Goal: Find specific page/section: Find specific page/section

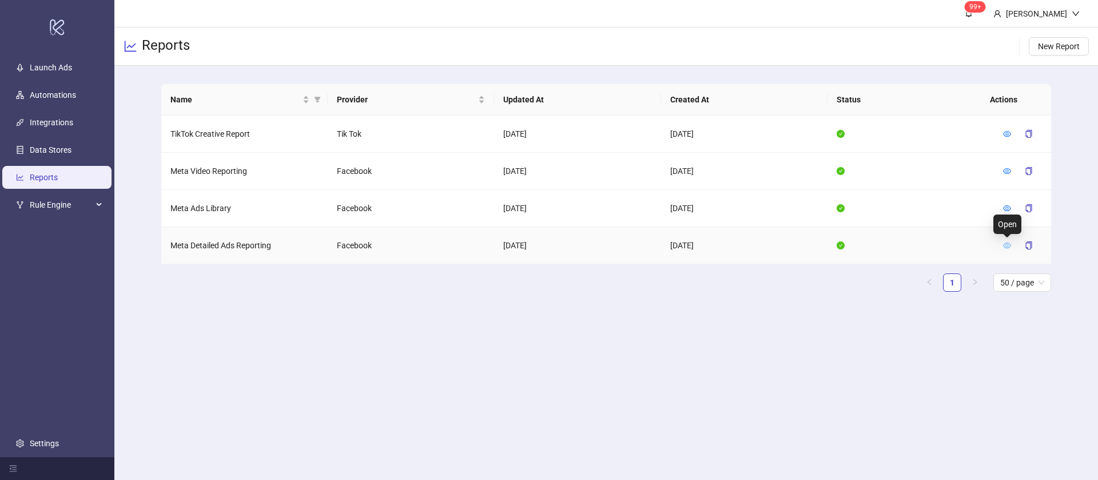
click at [1011, 241] on icon "eye" at bounding box center [1007, 245] width 8 height 8
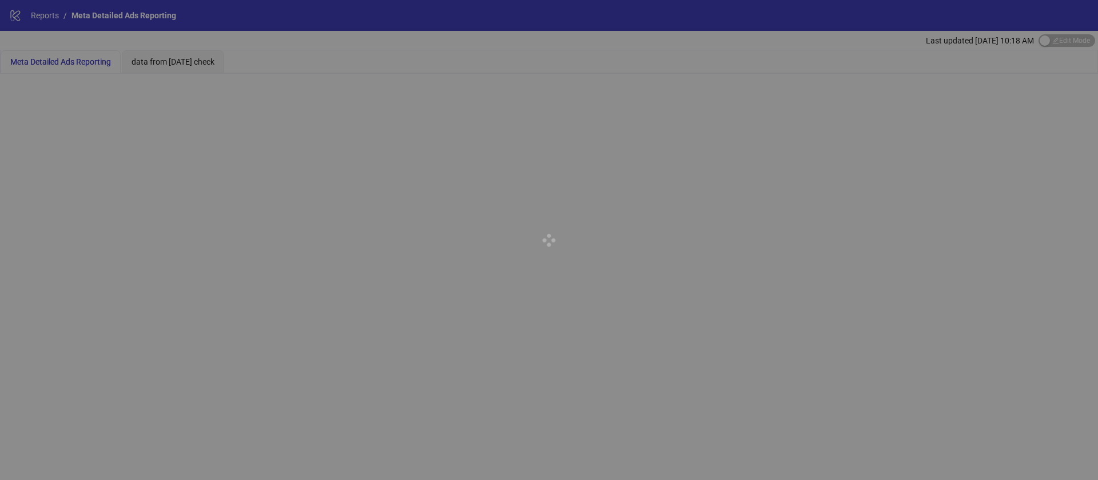
click at [635, 149] on div at bounding box center [549, 240] width 1098 height 480
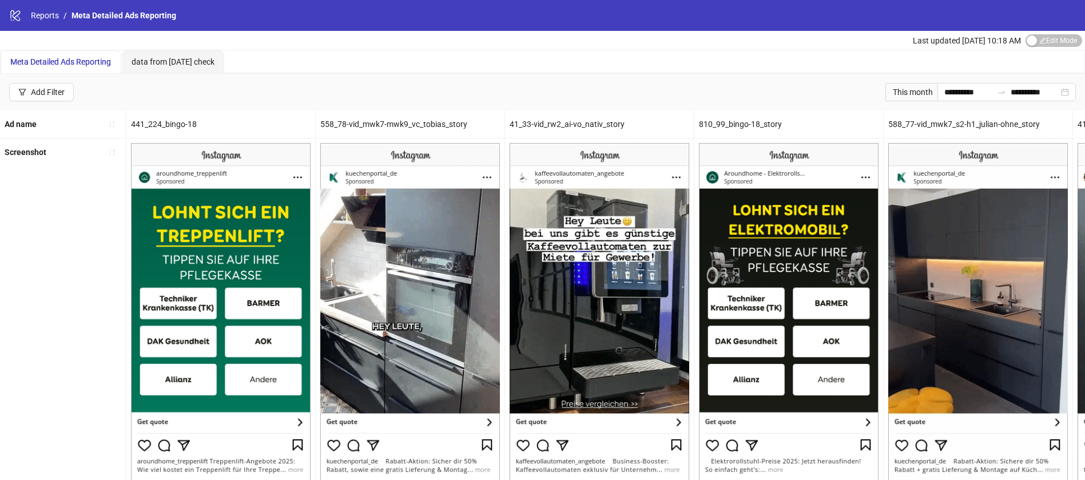
drag, startPoint x: 853, startPoint y: 7, endPoint x: 292, endPoint y: 39, distance: 562.6
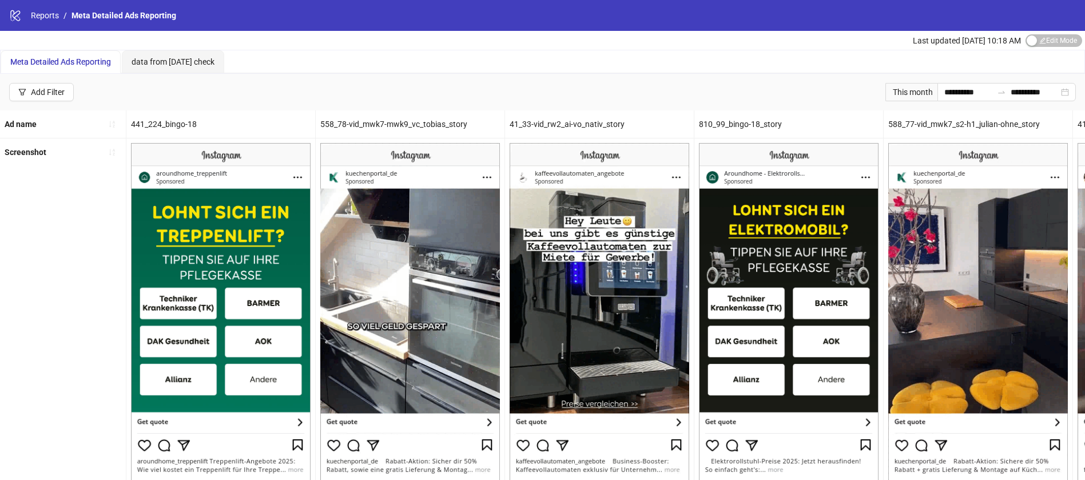
click at [292, 39] on div "Last updated [DATE] 10:18 AM Edit Mode Edit Mode" at bounding box center [542, 40] width 1085 height 19
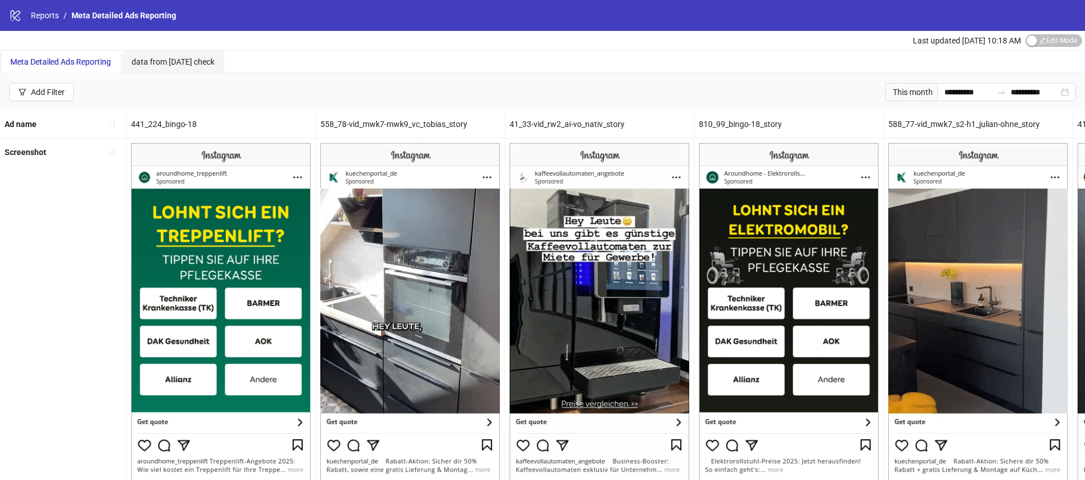
click at [737, 74] on div "**********" at bounding box center [542, 92] width 1085 height 37
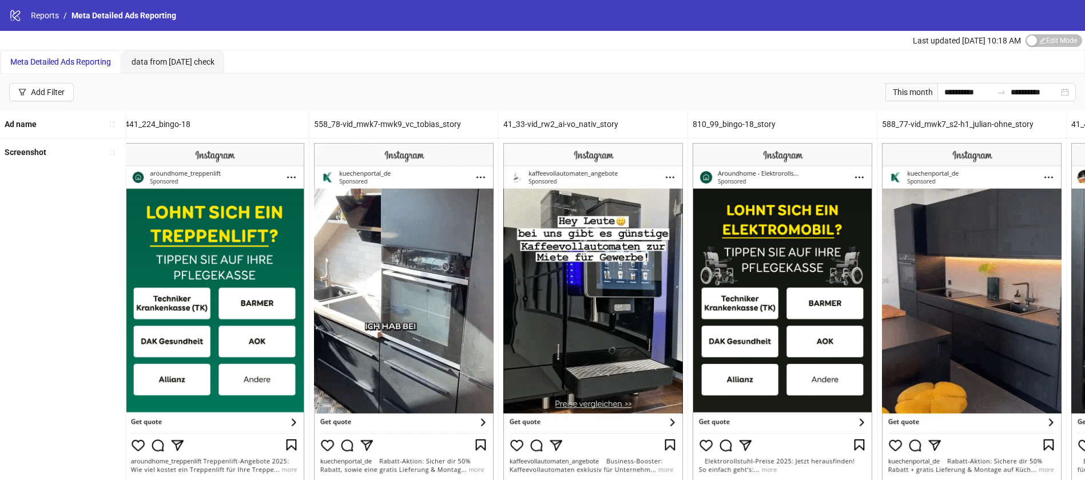
scroll to position [0, 6]
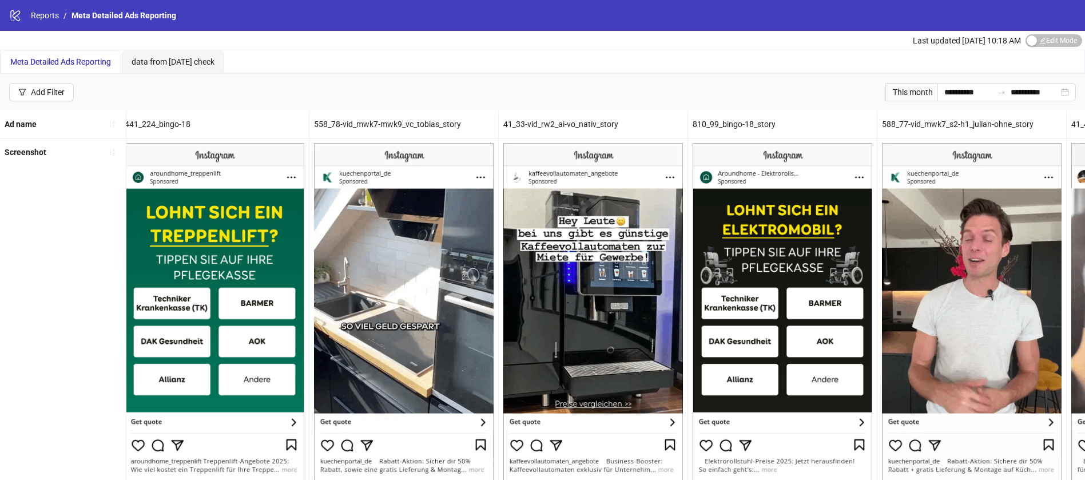
click at [26, 224] on div "Screenshot" at bounding box center [63, 333] width 126 height 390
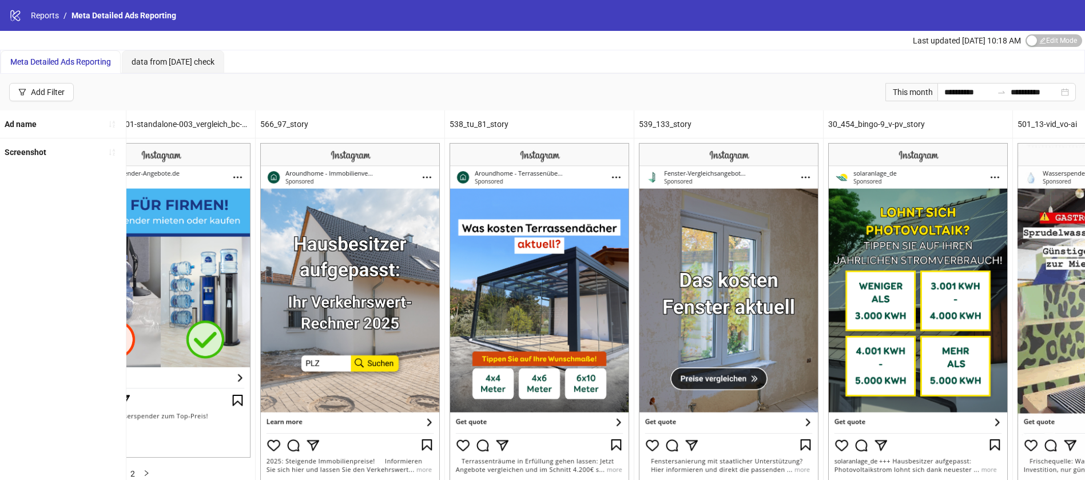
scroll to position [0, 2334]
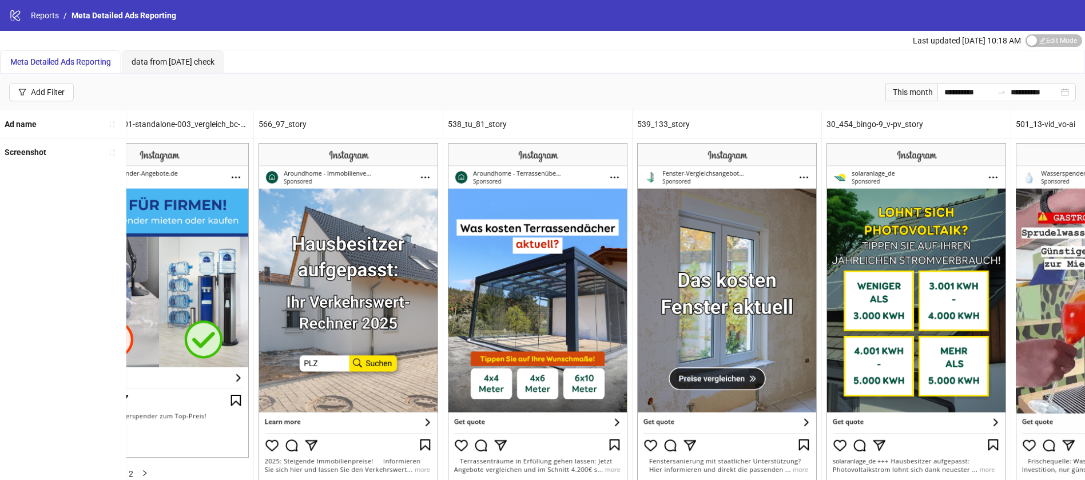
click at [368, 39] on div "Last updated [DATE] 10:18 AM Edit Mode Edit Mode" at bounding box center [542, 40] width 1085 height 19
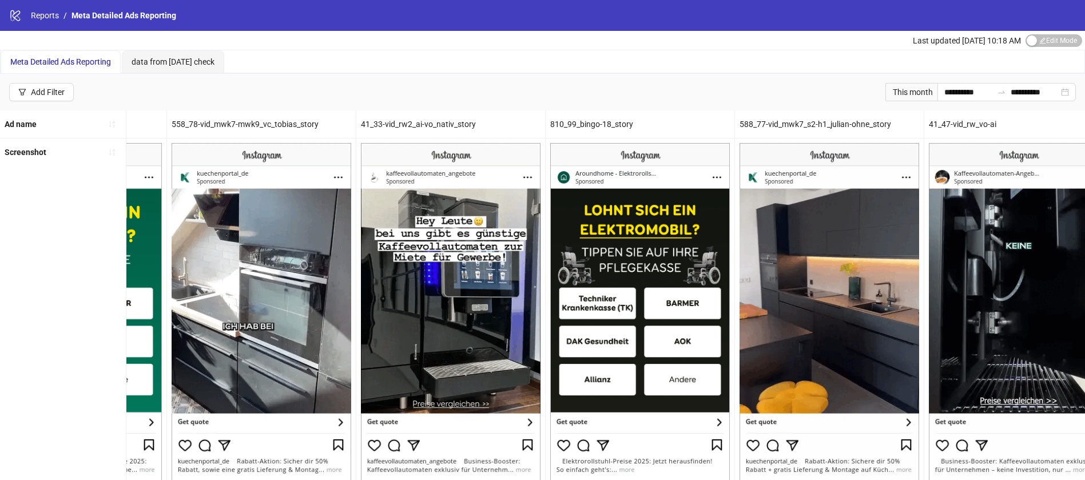
click at [379, 130] on div "41_33-vid_rw2_ai-vo_nativ_story" at bounding box center [450, 123] width 189 height 27
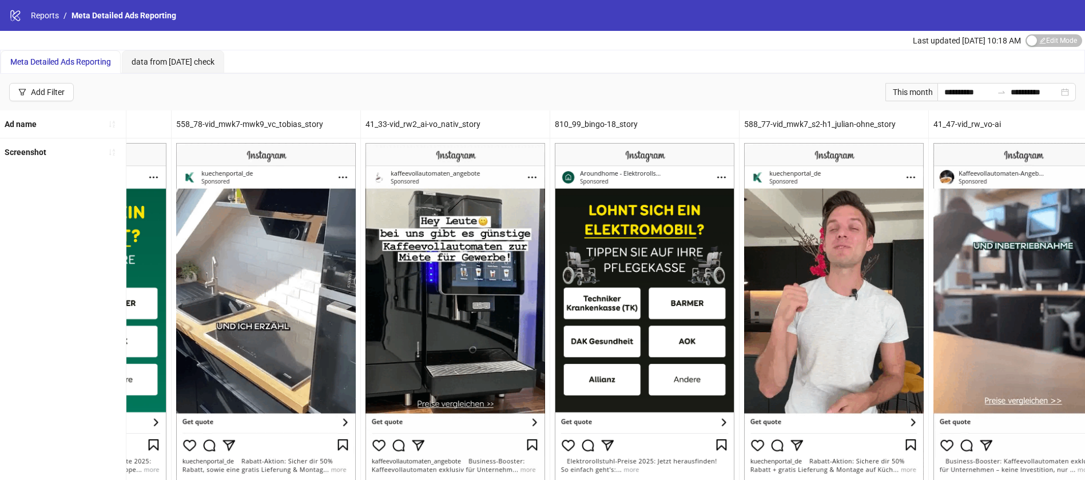
click at [399, 124] on div "41_33-vid_rw2_ai-vo_nativ_story" at bounding box center [455, 123] width 189 height 27
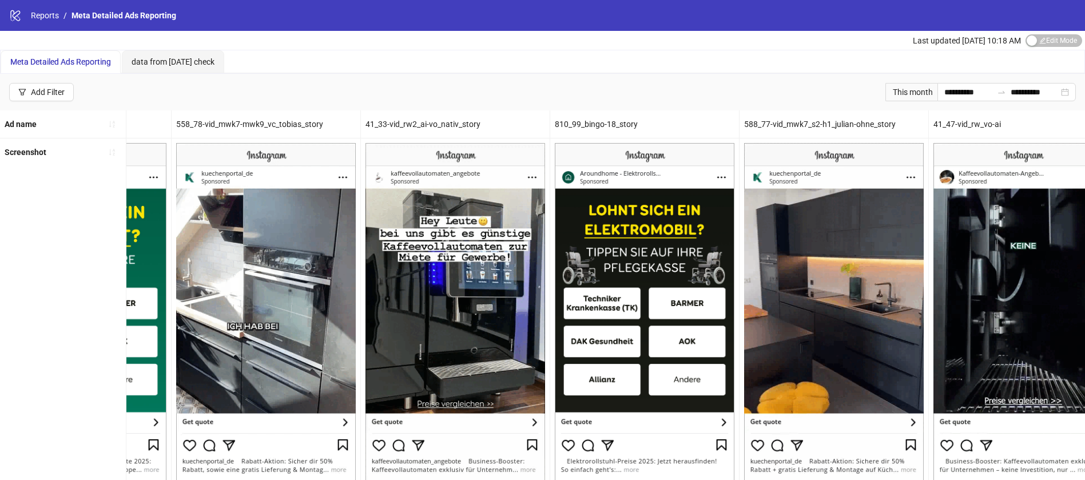
scroll to position [0, 144]
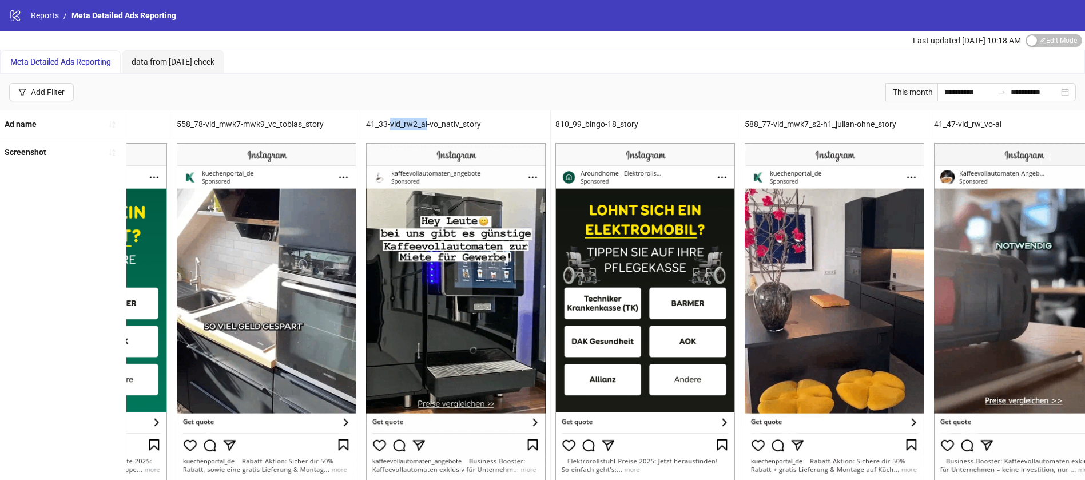
click at [399, 124] on div "41_33-vid_rw2_ai-vo_nativ_story" at bounding box center [455, 123] width 189 height 27
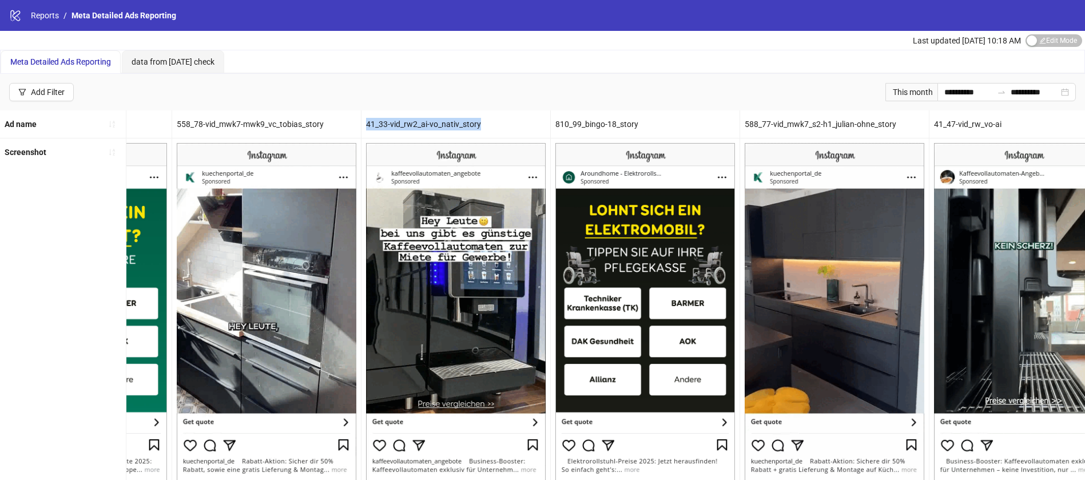
click at [399, 124] on div "41_33-vid_rw2_ai-vo_nativ_story" at bounding box center [455, 123] width 189 height 27
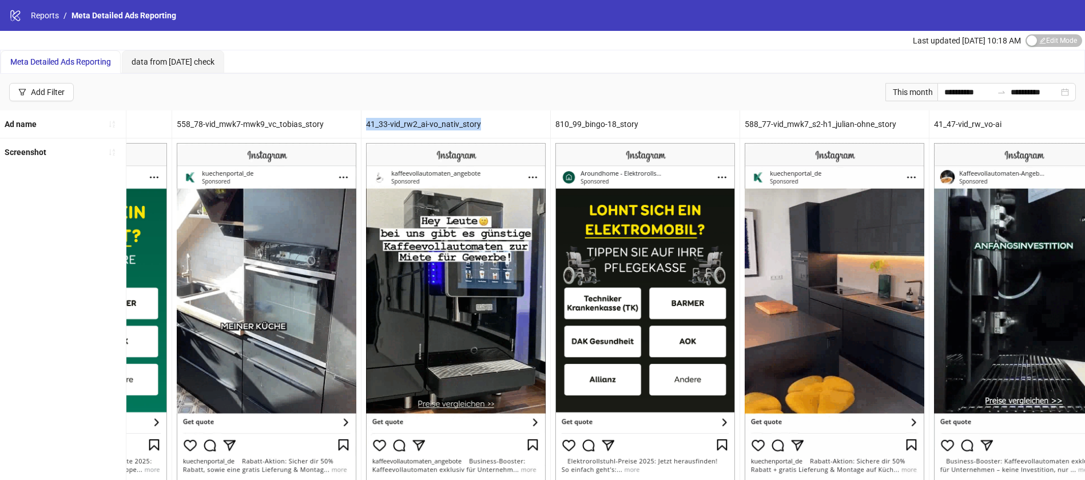
copy div "41_33-vid_rw2_ai-vo_nativ_story"
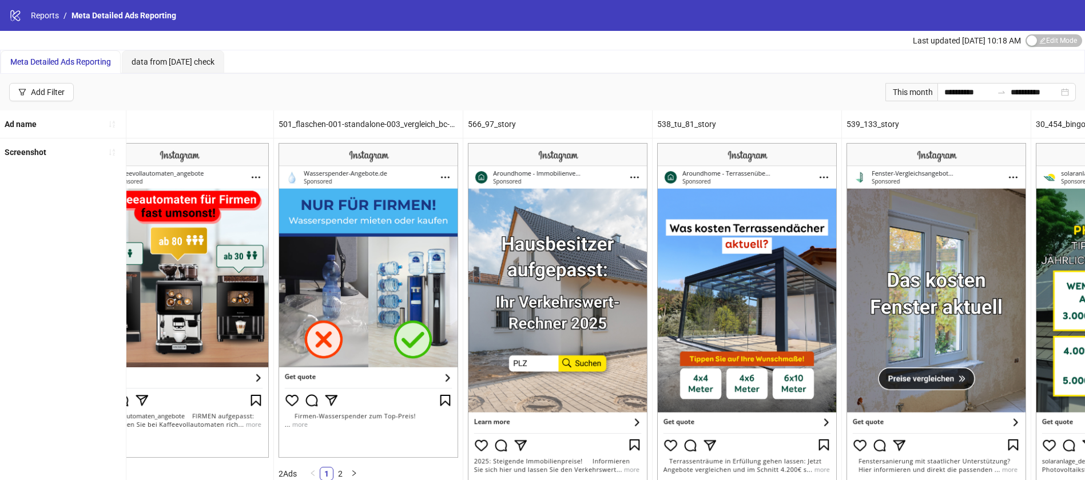
scroll to position [0, 2141]
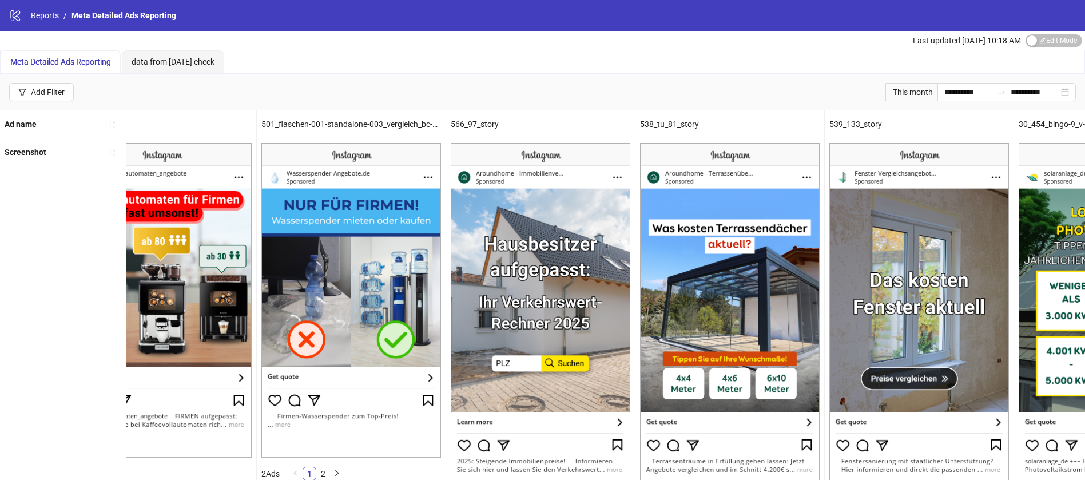
click at [868, 124] on div "539_133_story" at bounding box center [919, 123] width 189 height 27
copy div "539_133_story"
